Goal: Navigation & Orientation: Find specific page/section

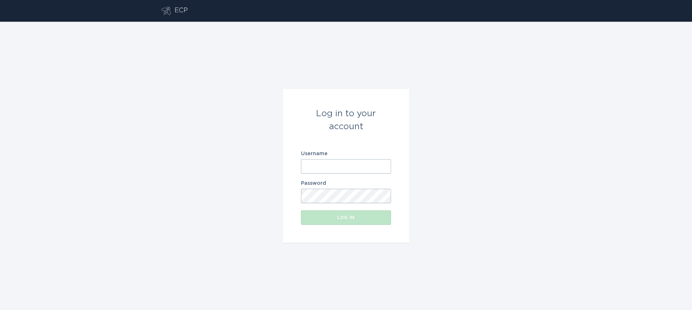
click at [180, 9] on div "ECP" at bounding box center [180, 10] width 13 height 9
drag, startPoint x: 190, startPoint y: 8, endPoint x: 133, endPoint y: 11, distance: 57.0
click at [133, 11] on div "ECP" at bounding box center [346, 11] width 692 height 22
drag, startPoint x: 133, startPoint y: 11, endPoint x: 199, endPoint y: 19, distance: 66.5
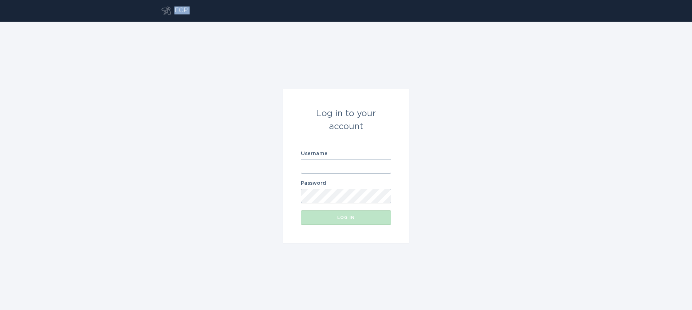
click at [199, 19] on div "ECP" at bounding box center [346, 11] width 692 height 22
click at [199, 19] on header "ECP" at bounding box center [345, 11] width 369 height 22
